Goal: Find specific fact: Find specific fact

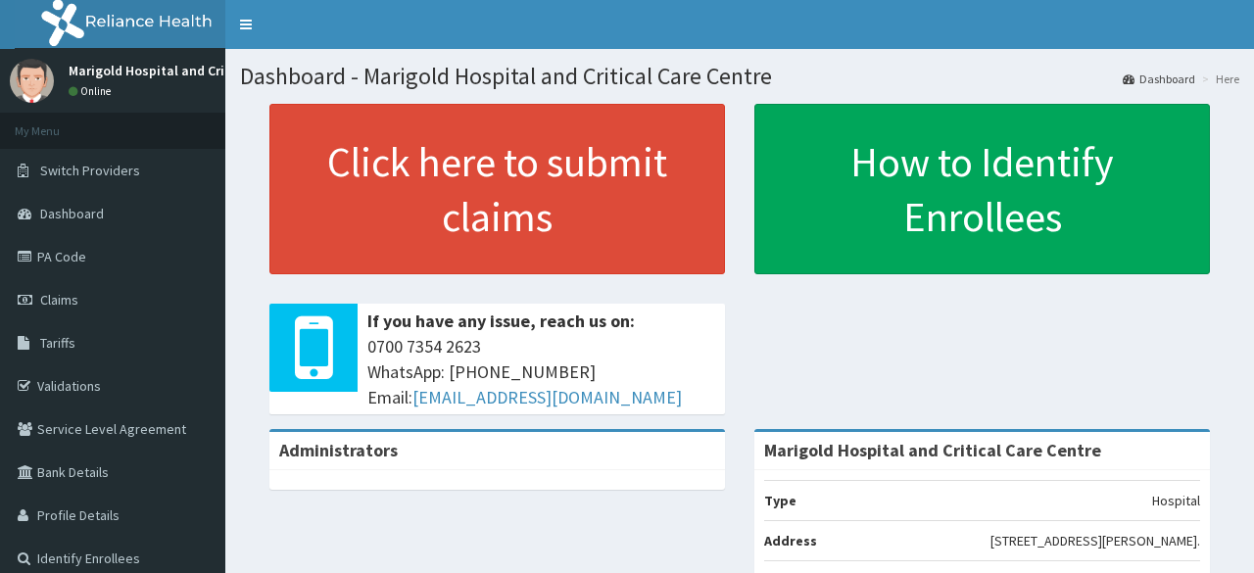
scroll to position [98, 0]
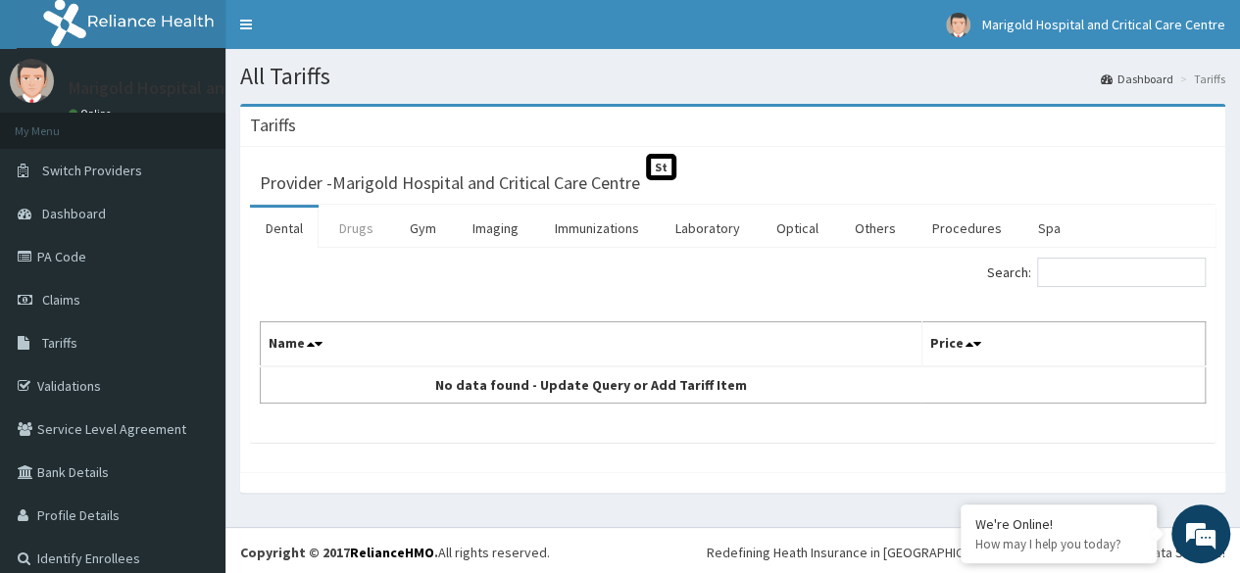
click at [349, 234] on link "Drugs" at bounding box center [356, 228] width 66 height 41
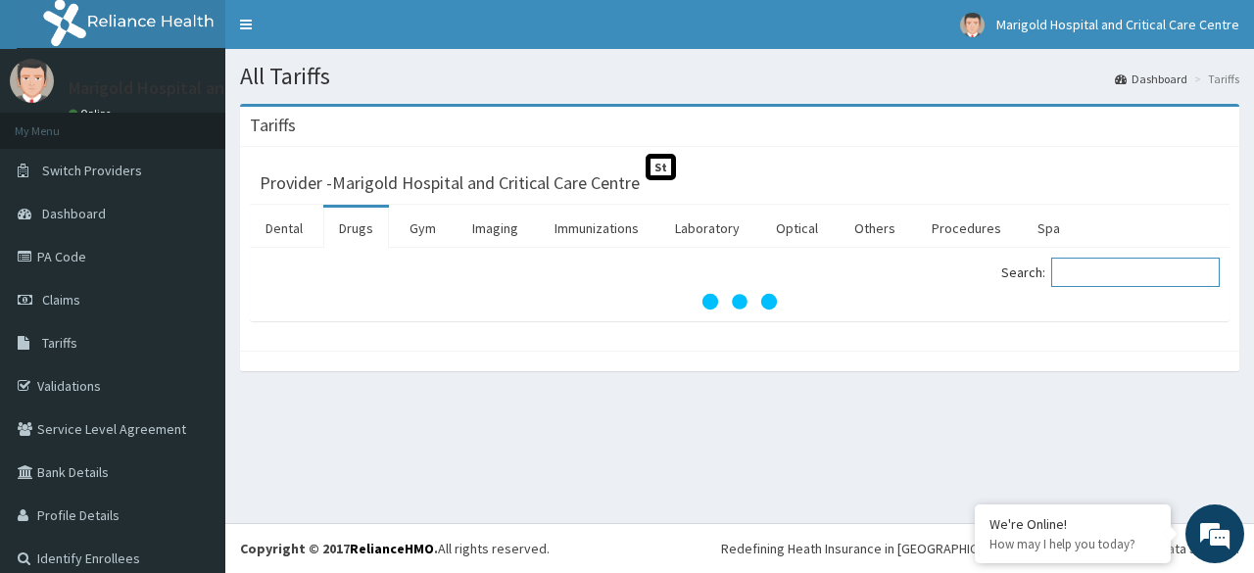
click at [1084, 273] on input "Search:" at bounding box center [1135, 272] width 169 height 29
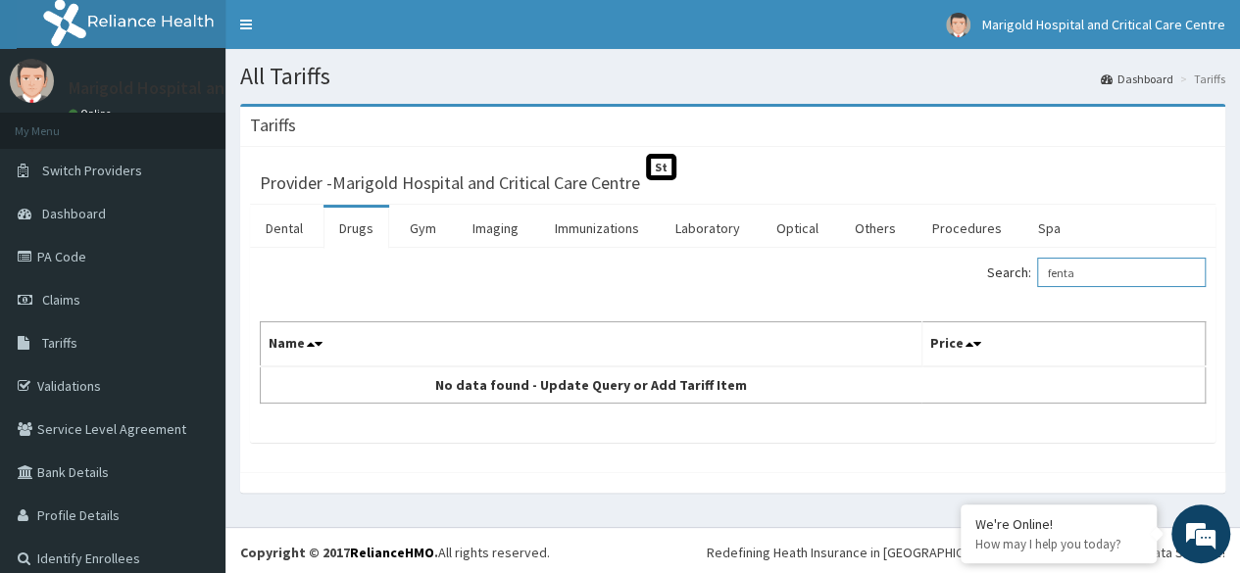
drag, startPoint x: 1083, startPoint y: 277, endPoint x: 1026, endPoint y: 281, distance: 57.0
click at [1026, 281] on label "Search: fenta" at bounding box center [1096, 272] width 219 height 29
paste input "Jenssen"
type input "Jenssen"
drag, startPoint x: 1097, startPoint y: 273, endPoint x: 993, endPoint y: 271, distance: 104.9
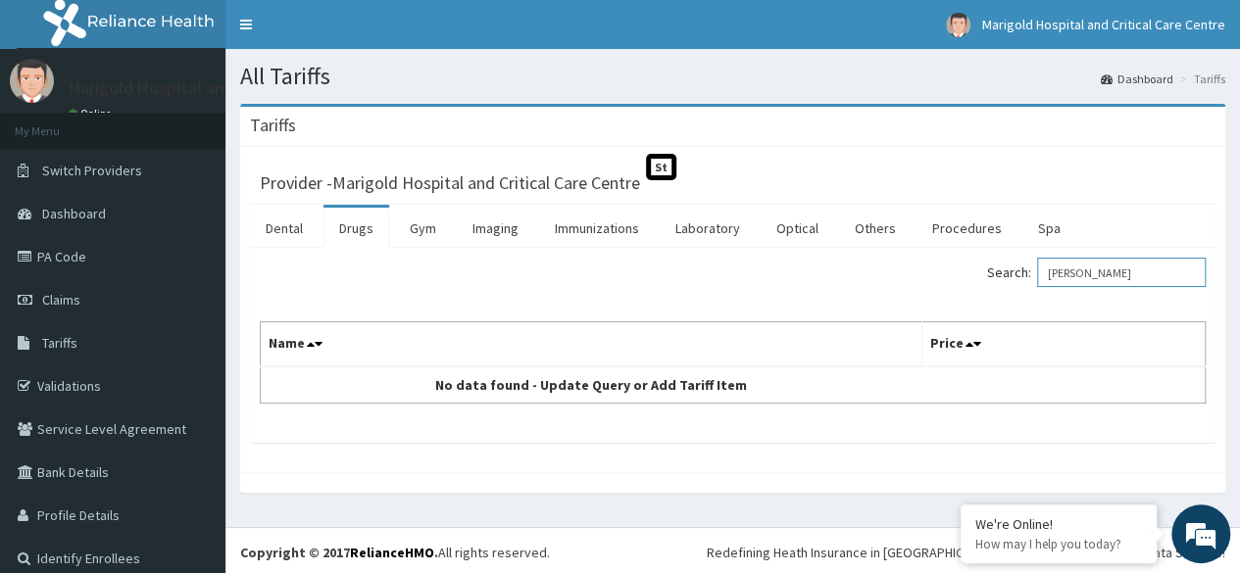
click at [993, 271] on label "Search: Jenssen" at bounding box center [1096, 272] width 219 height 29
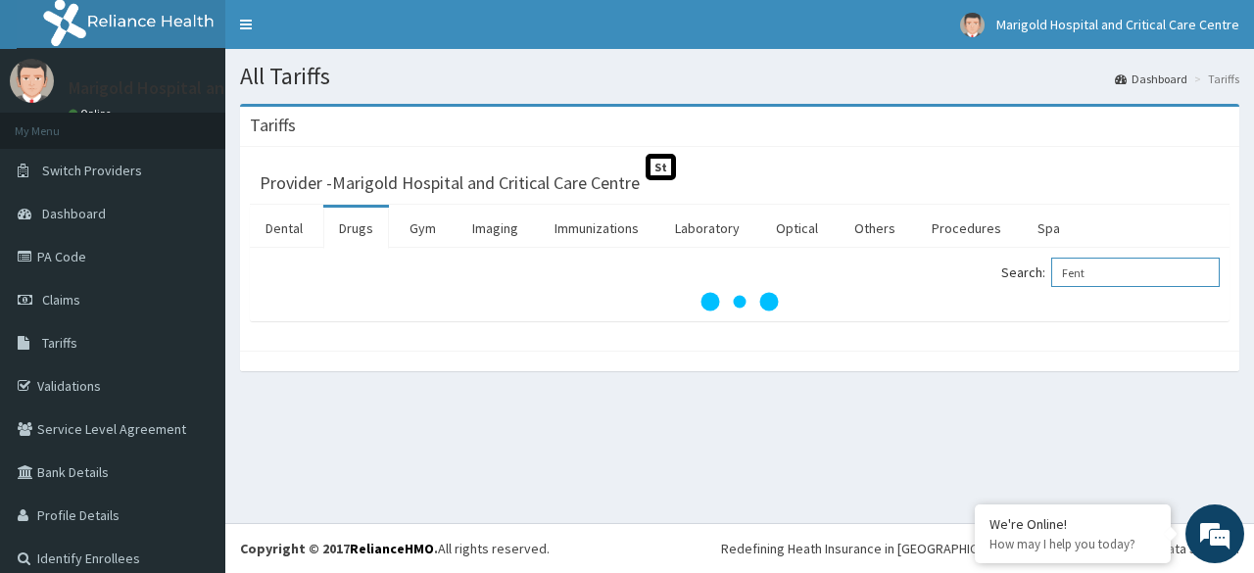
click at [1060, 269] on input "Fent" at bounding box center [1135, 272] width 169 height 29
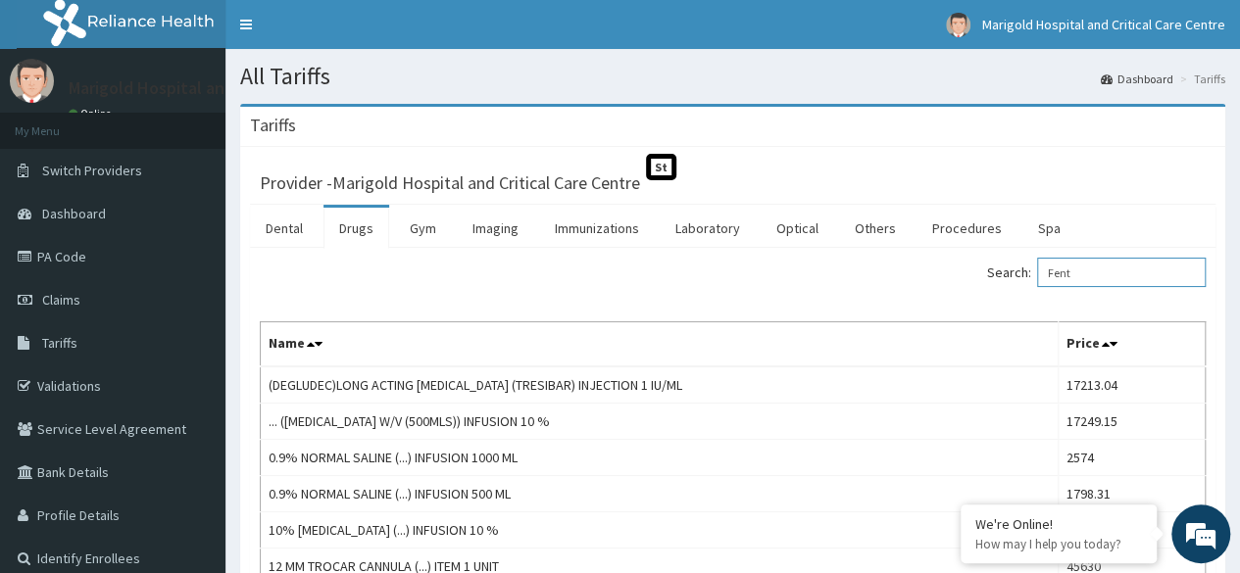
click at [1105, 275] on input "Fent" at bounding box center [1121, 272] width 169 height 29
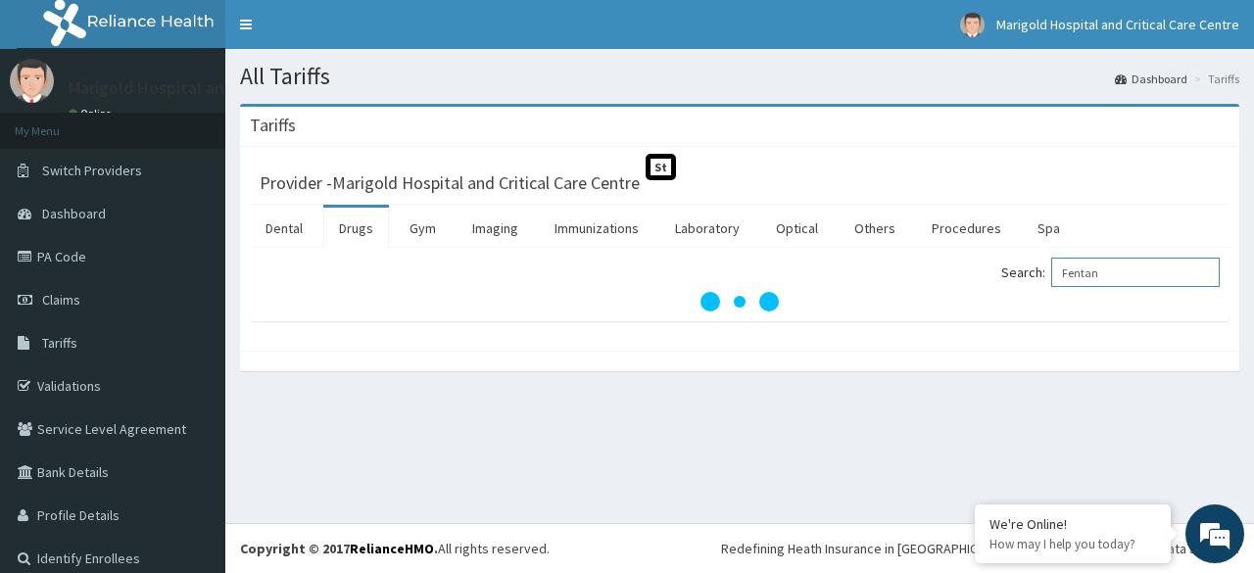
click at [1065, 267] on input "Fentan" at bounding box center [1135, 272] width 169 height 29
type input "Fentan"
